Goal: Information Seeking & Learning: Learn about a topic

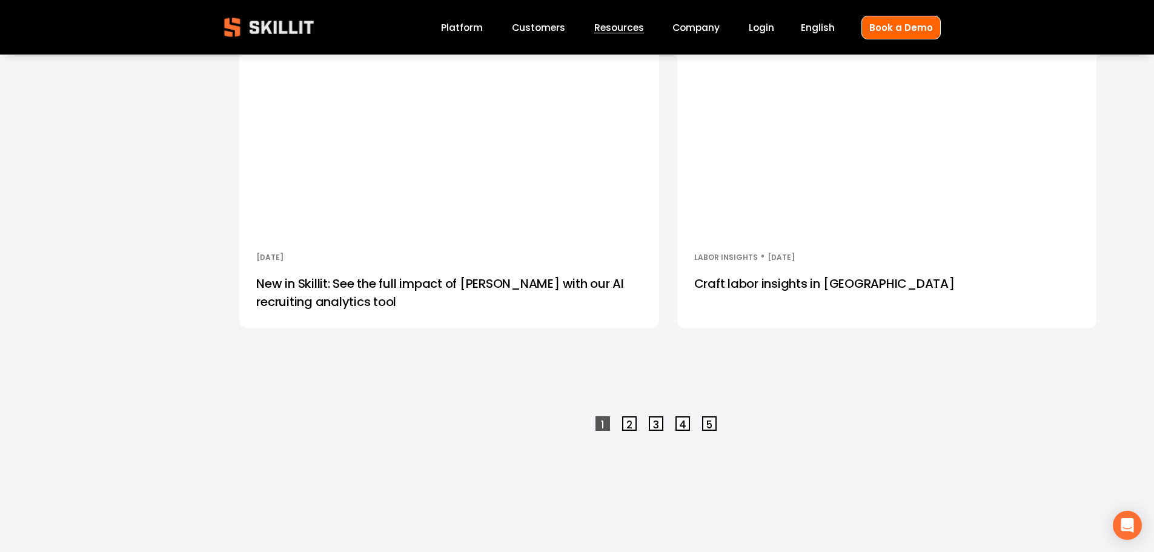
scroll to position [3271, 0]
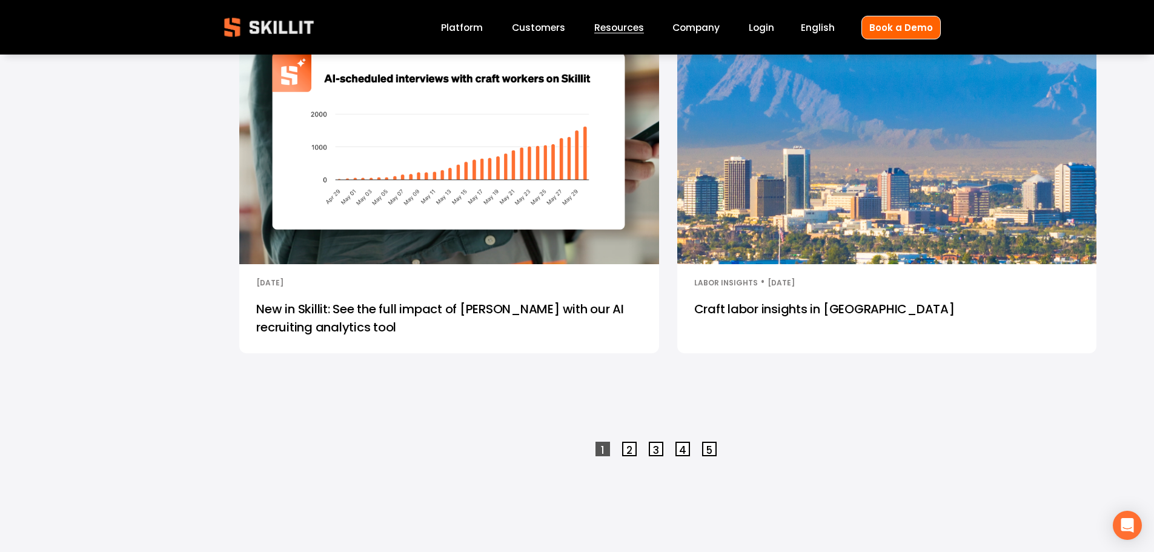
click at [794, 313] on link "Craft labor insights in [GEOGRAPHIC_DATA]" at bounding box center [886, 321] width 419 height 63
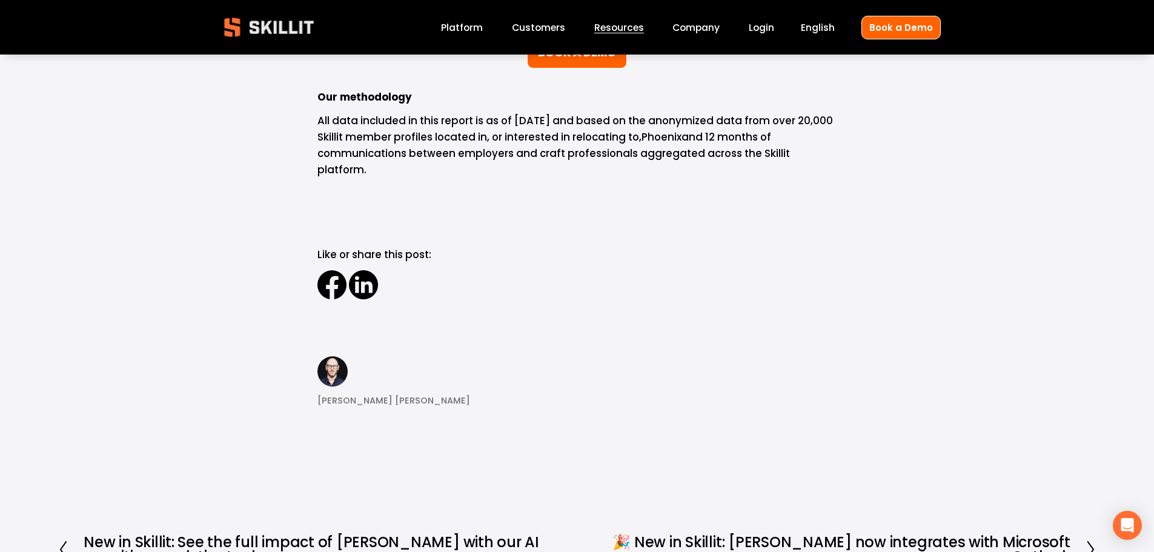
scroll to position [15808, 0]
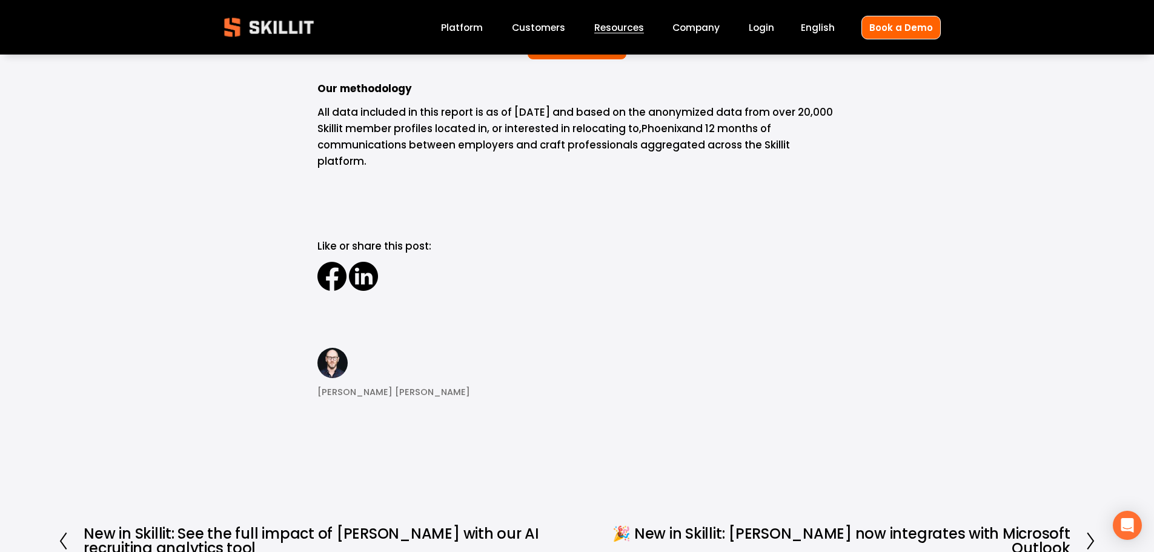
click at [365, 385] on span "[PERSON_NAME] [PERSON_NAME]" at bounding box center [393, 392] width 153 height 14
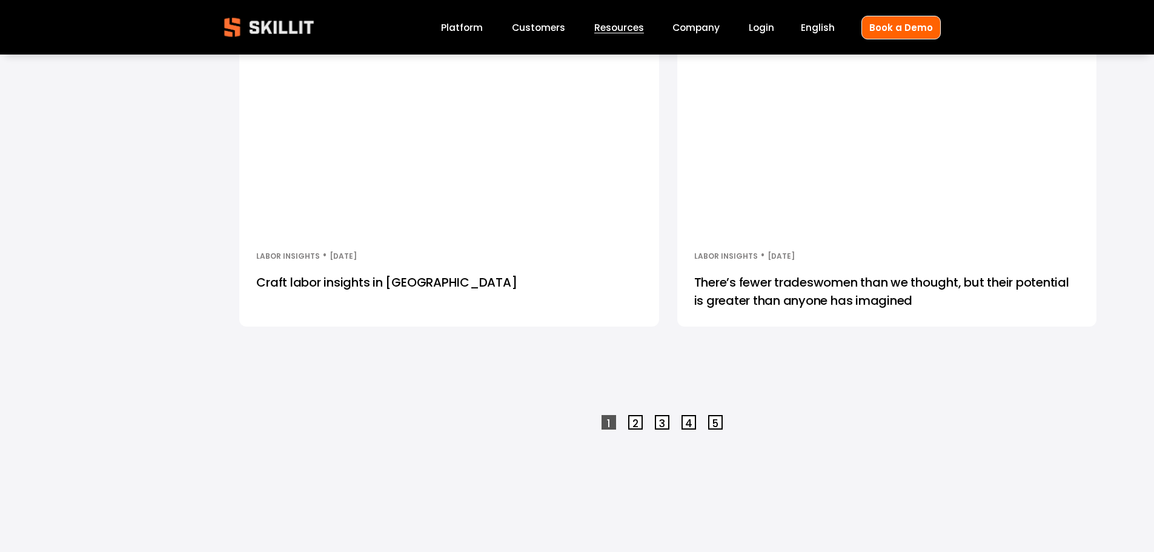
scroll to position [3271, 0]
